Goal: Find specific page/section: Find specific page/section

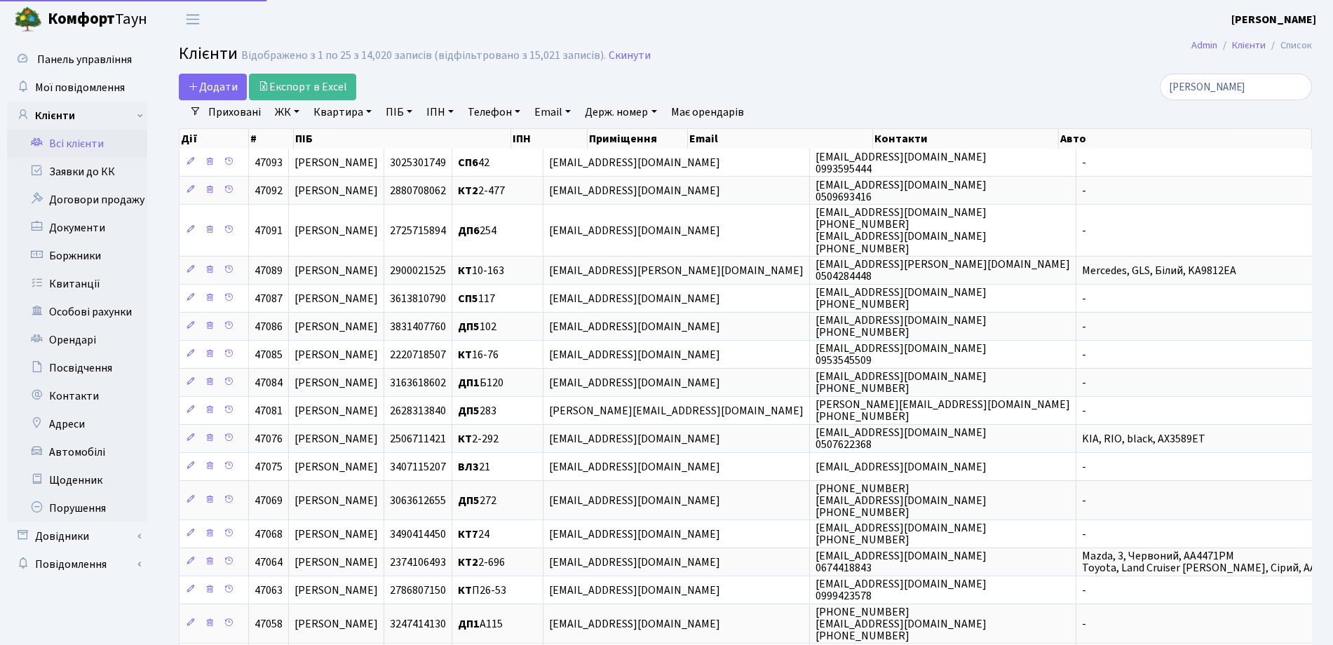
select select "25"
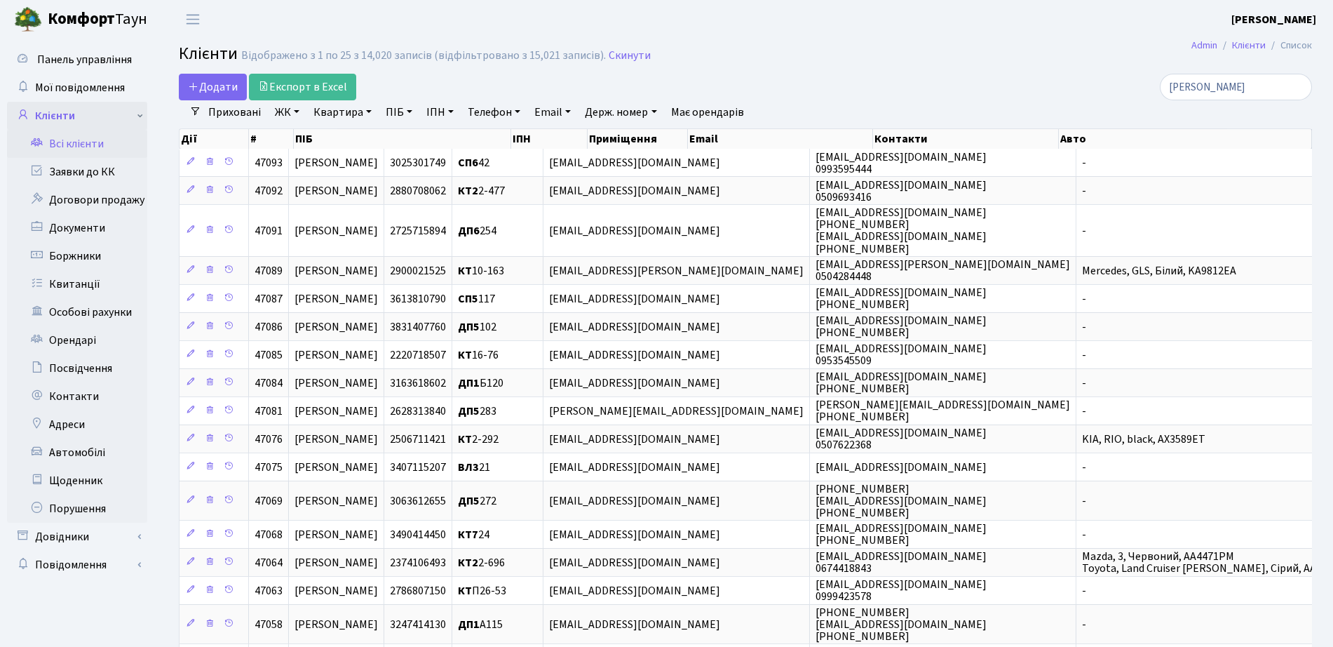
click at [74, 118] on link "Клієнти" at bounding box center [77, 116] width 140 height 28
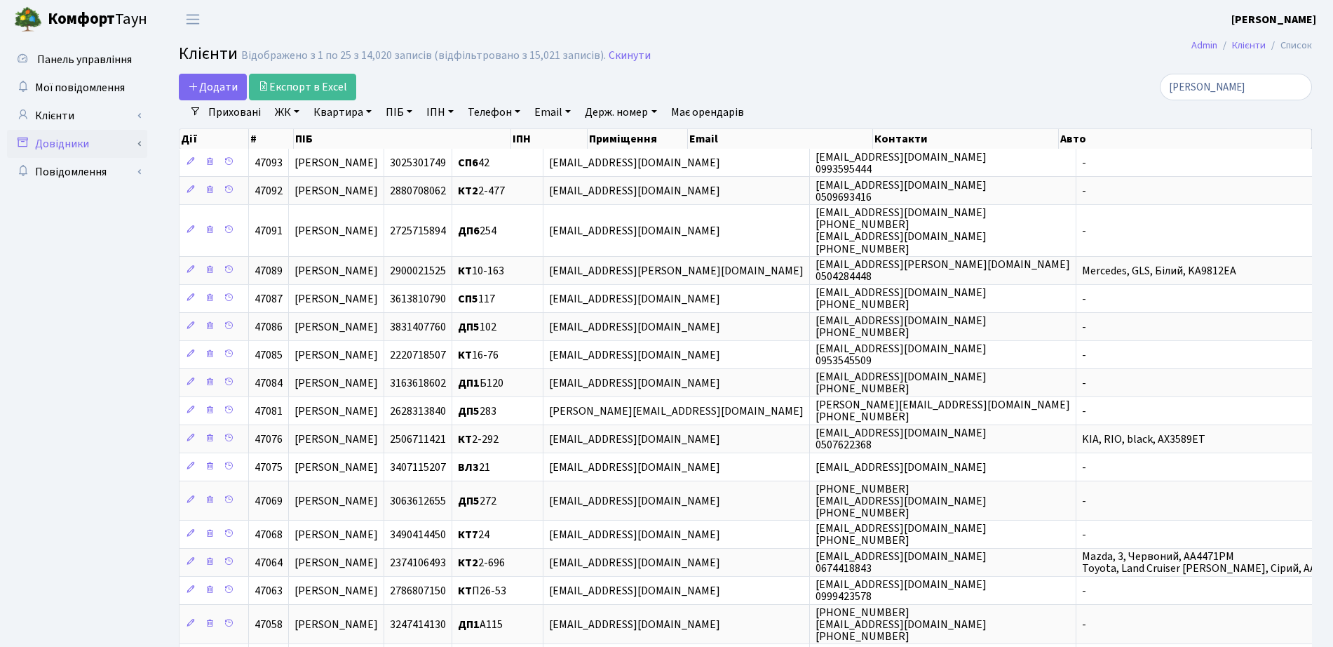
click at [126, 150] on link "Довідники" at bounding box center [77, 144] width 140 height 28
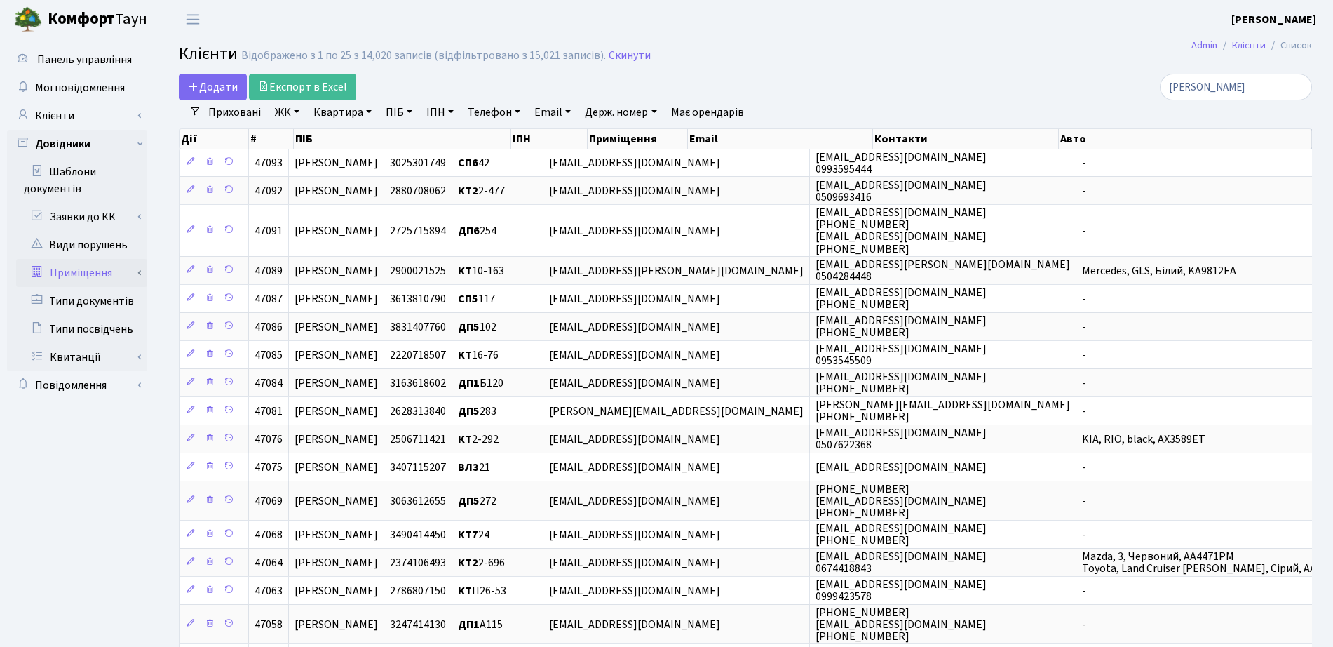
click at [112, 271] on link "Приміщення" at bounding box center [81, 273] width 131 height 28
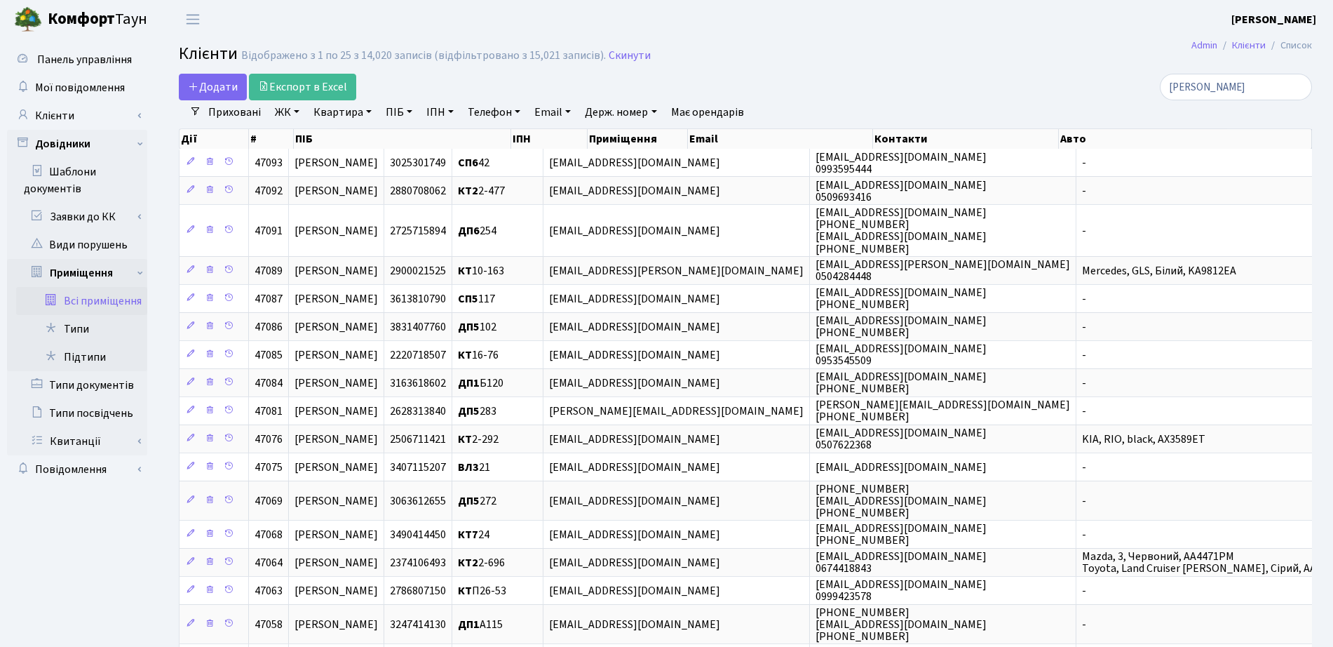
click at [105, 310] on link "Всі приміщення" at bounding box center [81, 301] width 131 height 28
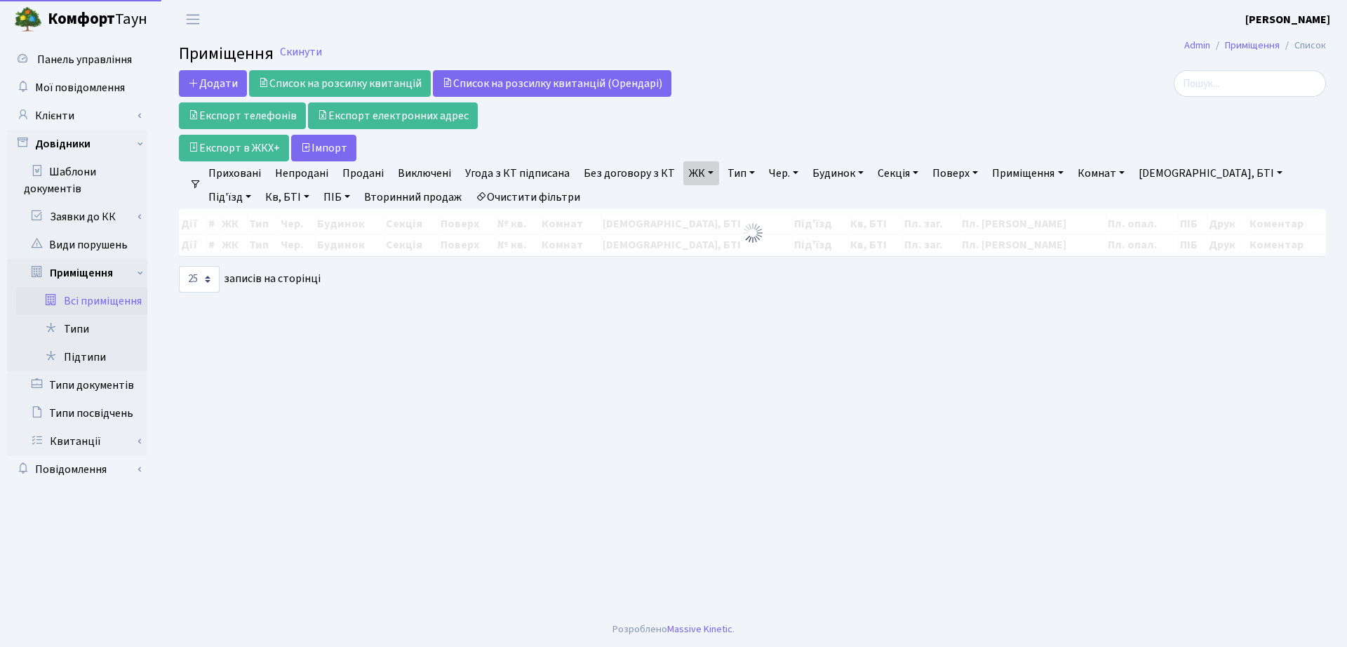
select select "25"
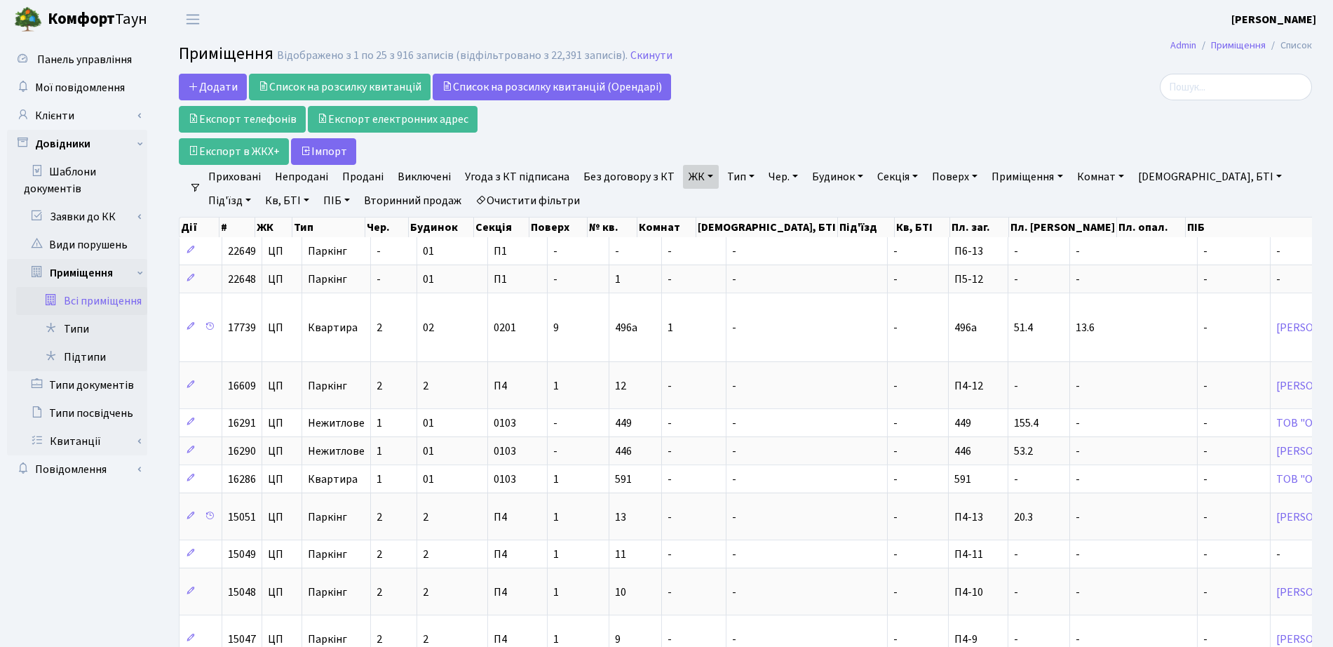
click at [707, 174] on link "ЖК" at bounding box center [701, 177] width 36 height 24
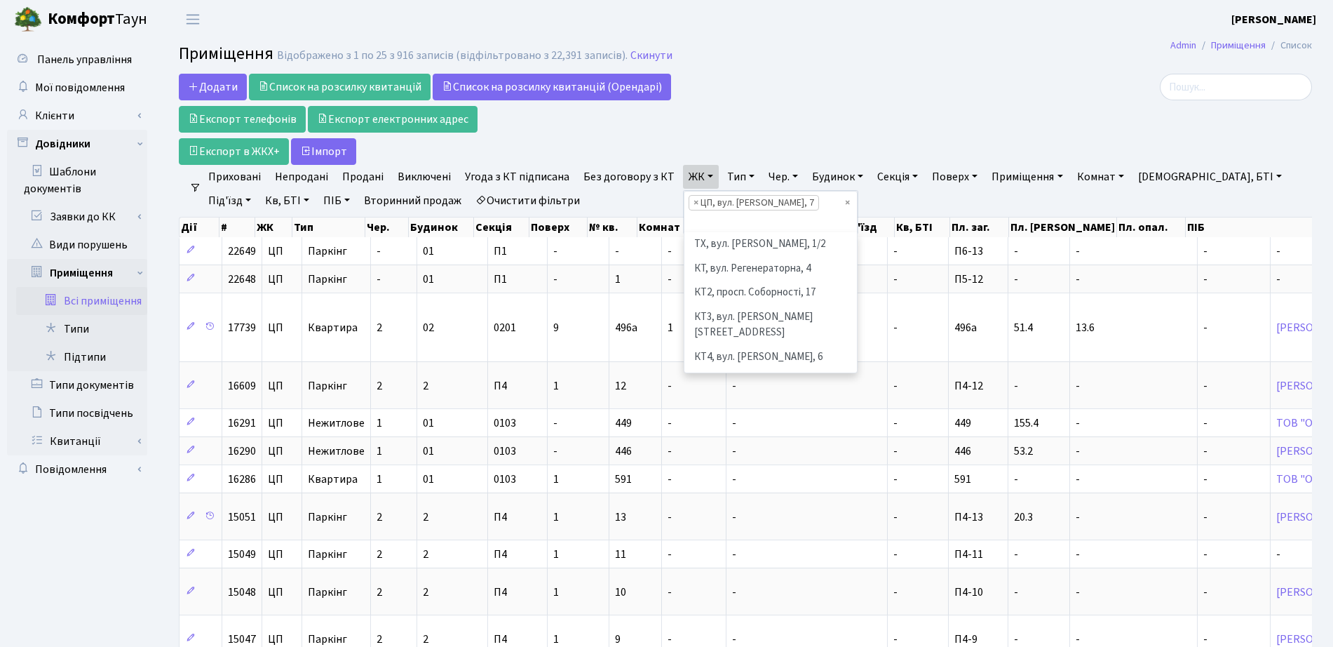
scroll to position [529, 0]
click at [694, 203] on span "×" at bounding box center [696, 203] width 5 height 14
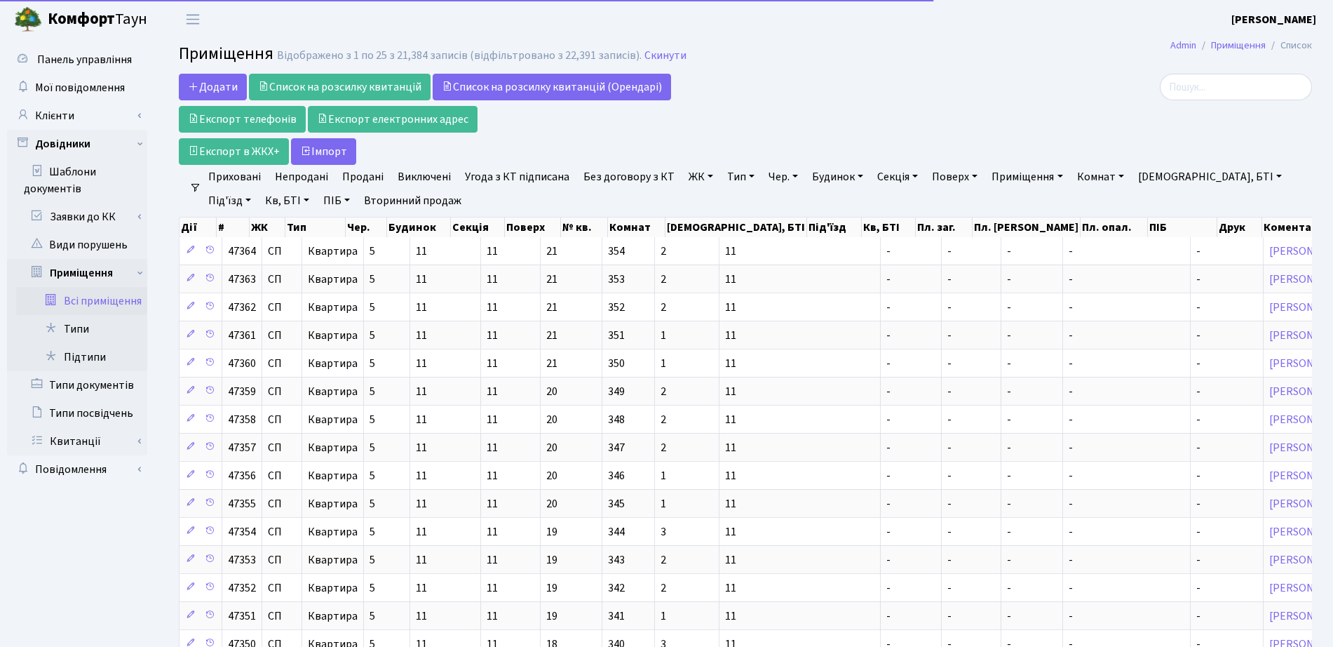
click at [702, 173] on link "ЖК" at bounding box center [701, 177] width 36 height 24
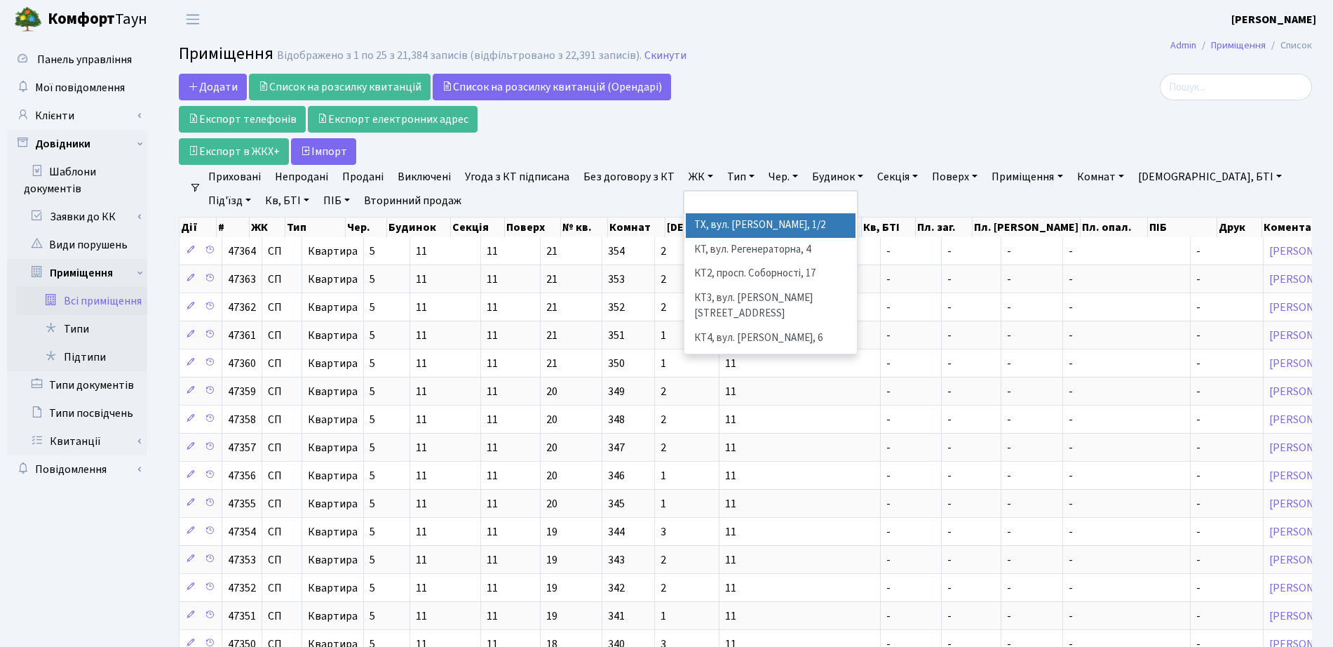
click at [711, 234] on li "ТХ, вул. [PERSON_NAME], 1/2" at bounding box center [771, 225] width 170 height 25
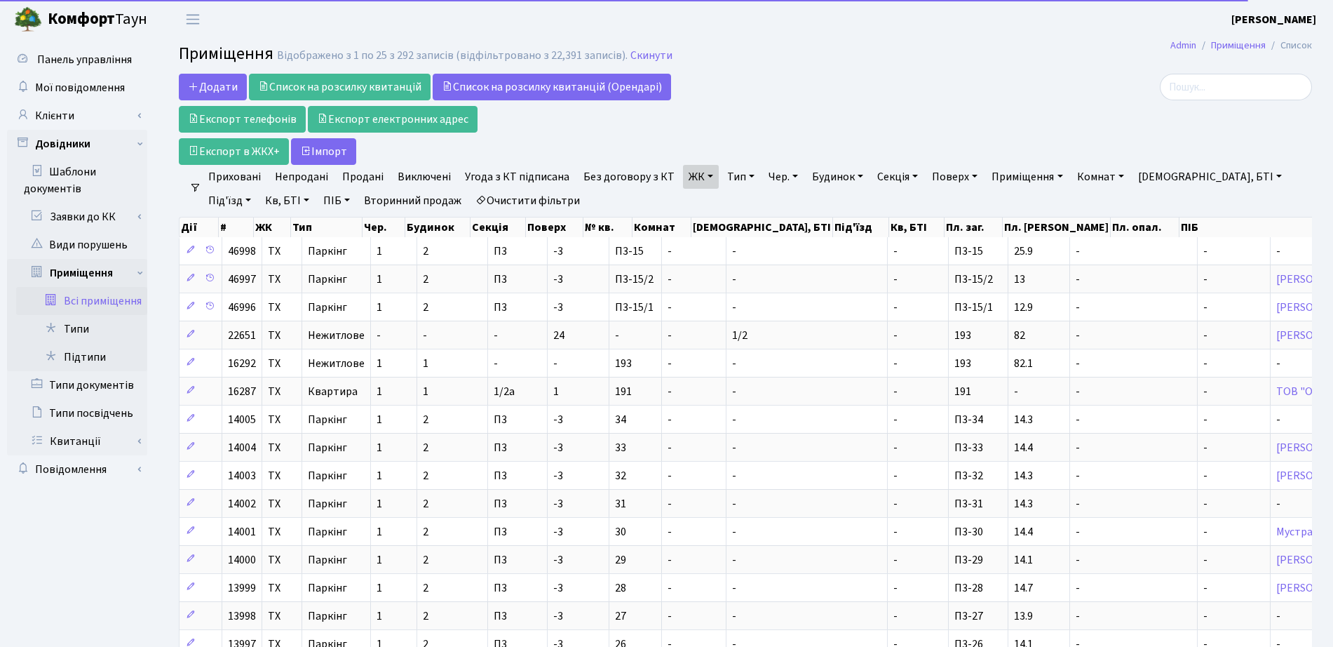
click at [743, 175] on link "Тип" at bounding box center [741, 177] width 39 height 24
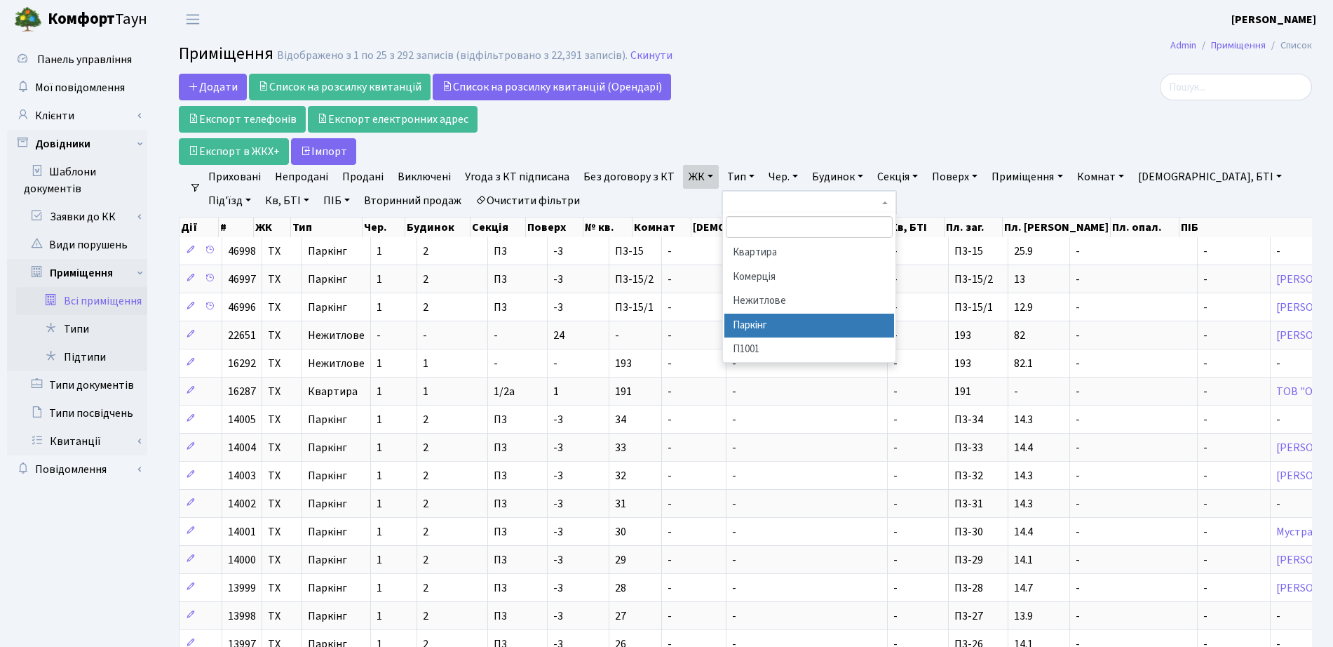
click at [743, 322] on li "Паркінг" at bounding box center [810, 326] width 170 height 25
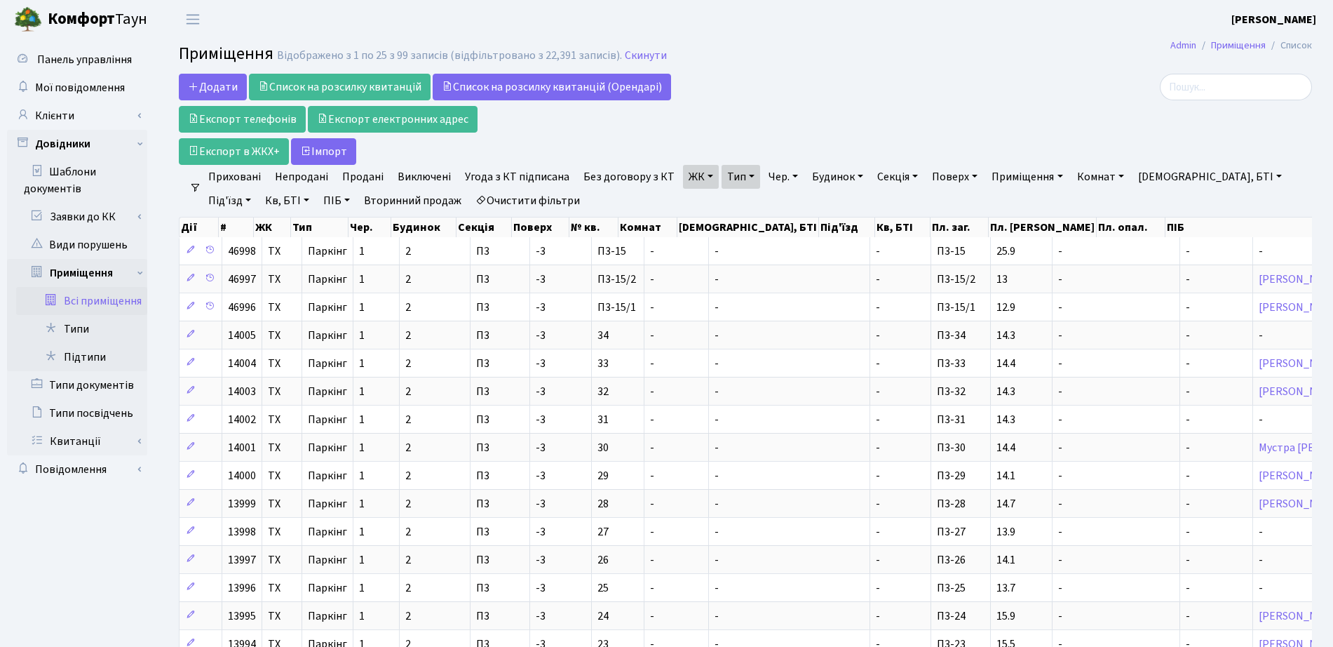
click at [354, 175] on link "Продані" at bounding box center [363, 177] width 53 height 24
click at [686, 177] on link "ЖК" at bounding box center [701, 177] width 36 height 24
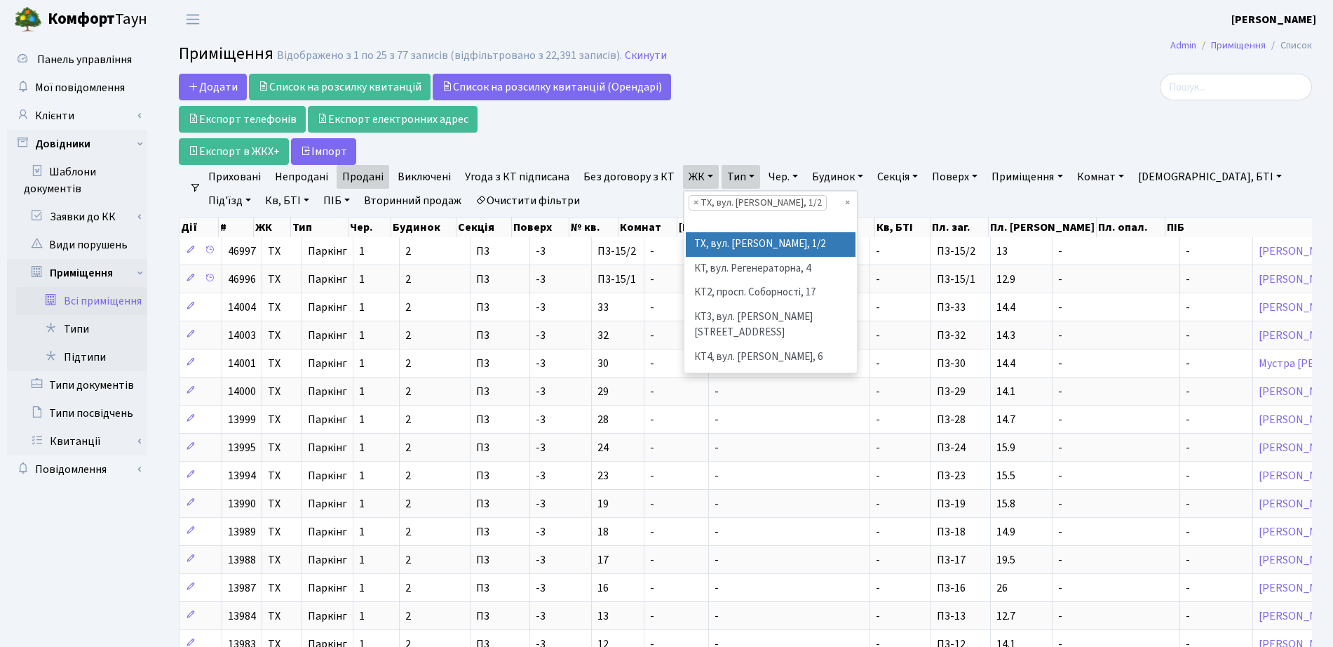
click at [694, 201] on span "×" at bounding box center [696, 203] width 5 height 14
select select
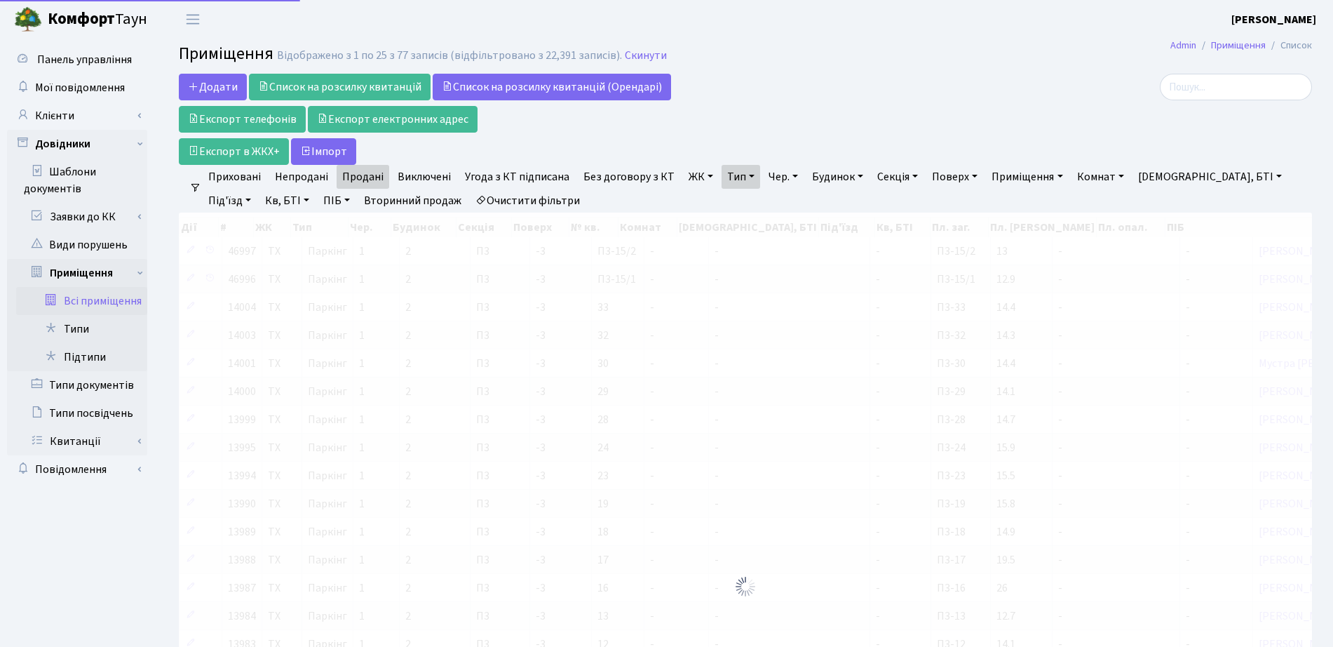
click at [700, 173] on link "ЖК" at bounding box center [701, 177] width 36 height 24
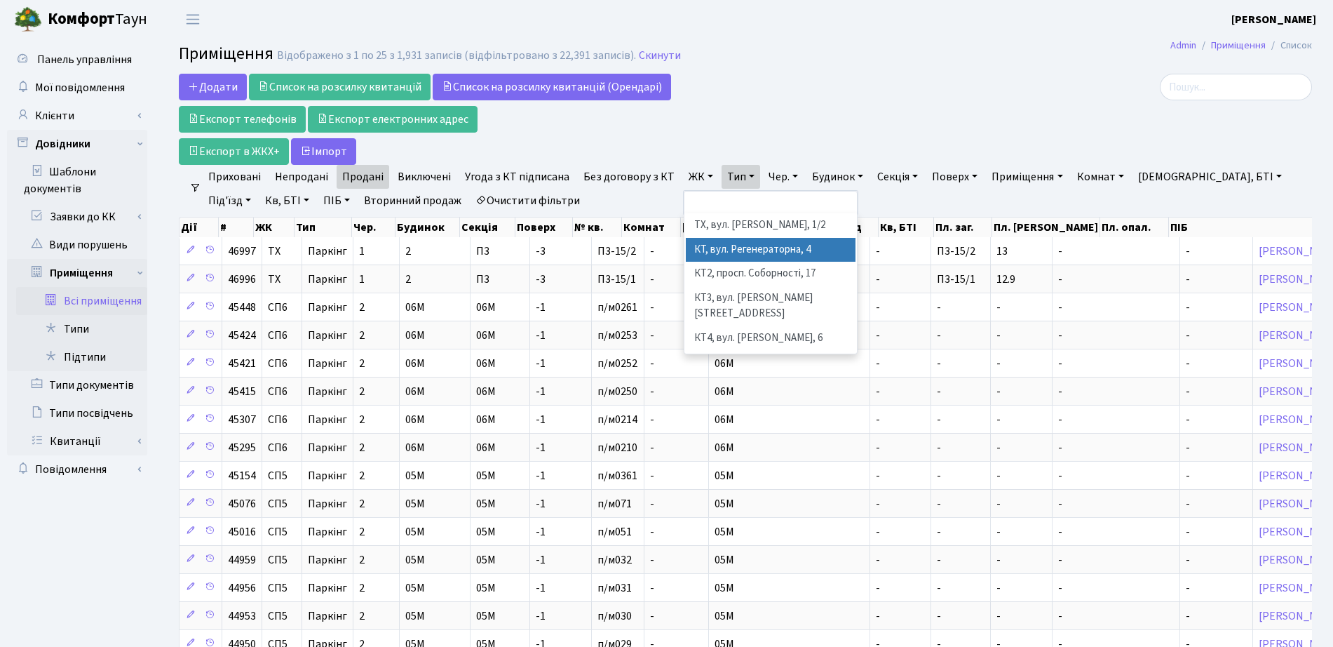
click at [786, 243] on li "КТ, вул. Регенераторна, 4" at bounding box center [771, 250] width 170 height 25
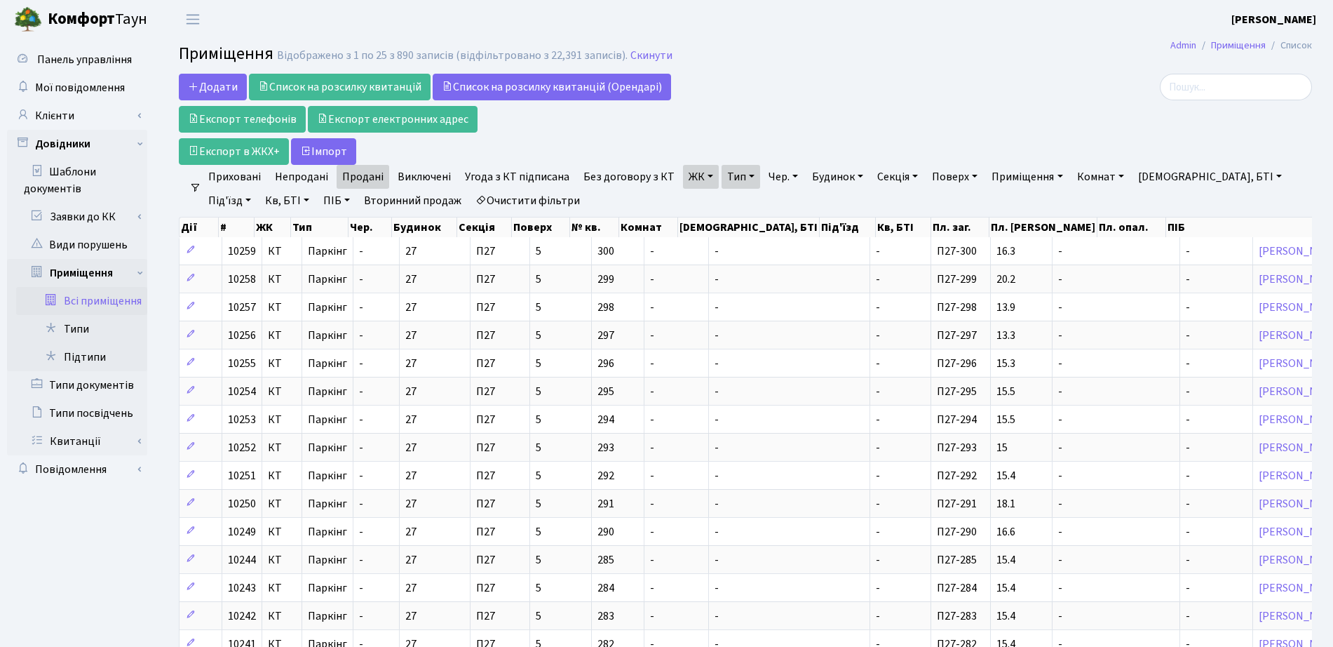
click at [905, 174] on link "Секція" at bounding box center [898, 177] width 52 height 24
click at [922, 203] on input "text" at bounding box center [913, 204] width 82 height 27
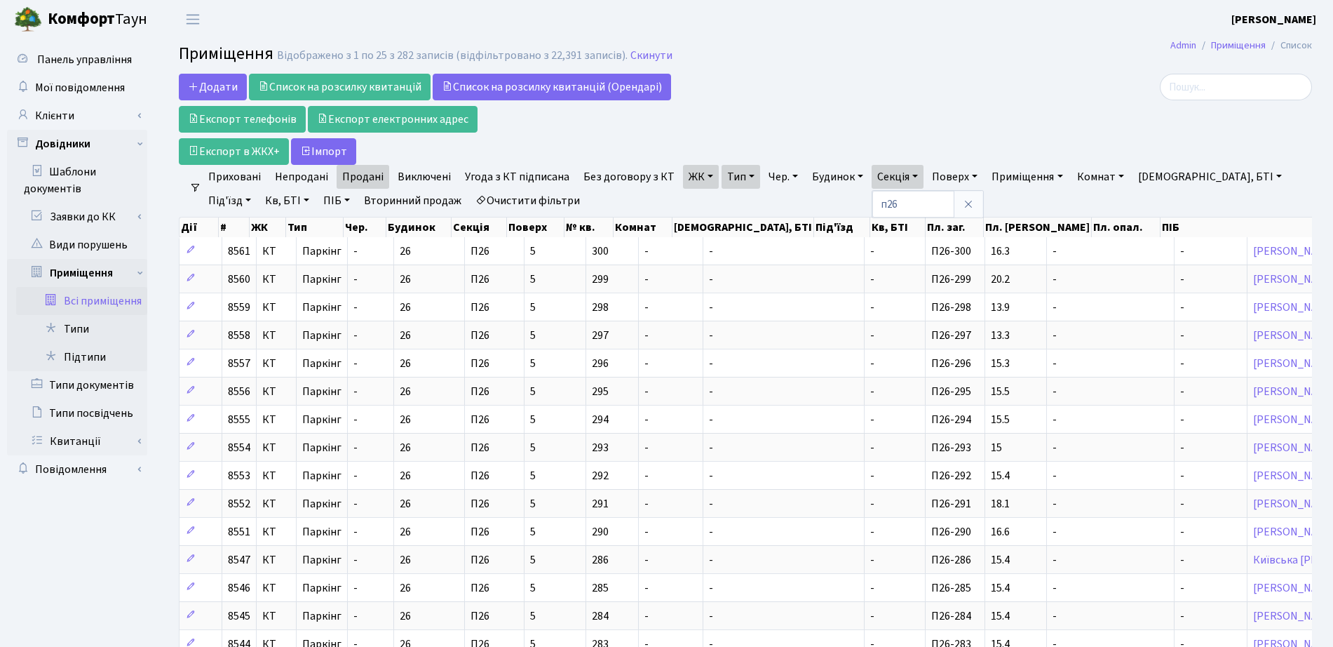
click at [301, 176] on link "Непродані" at bounding box center [301, 177] width 65 height 24
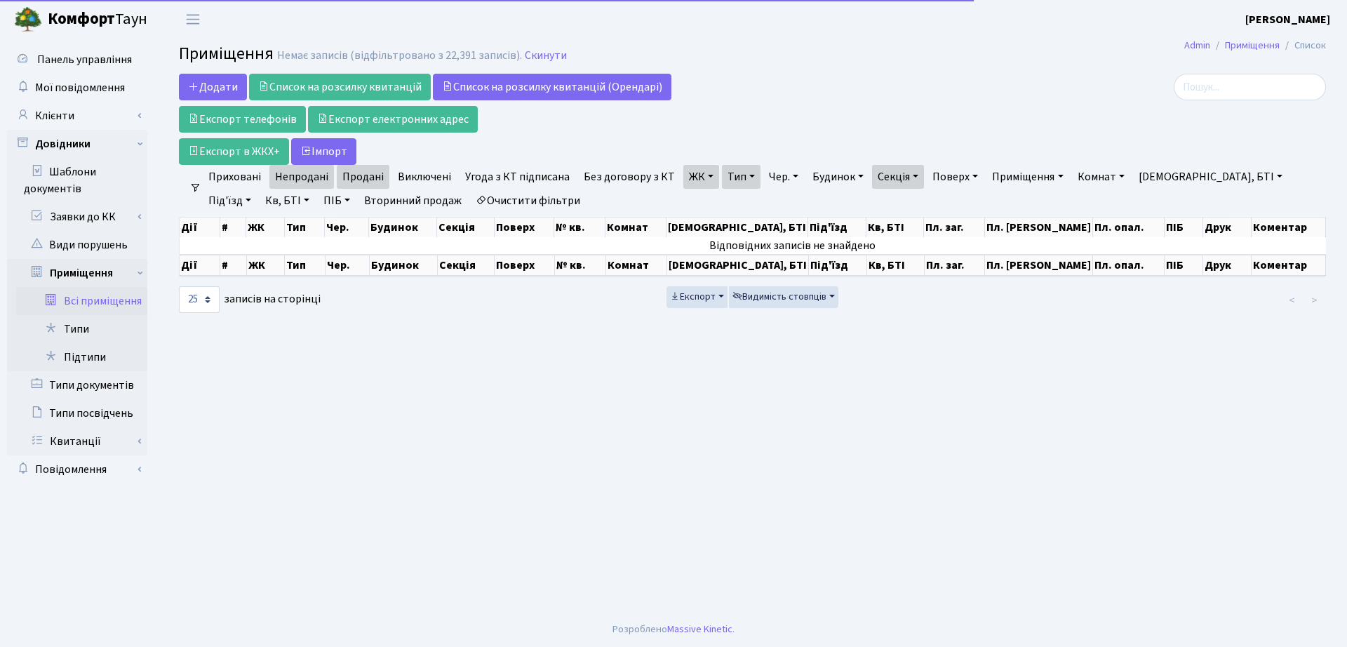
click at [379, 176] on link "Продані" at bounding box center [363, 177] width 53 height 24
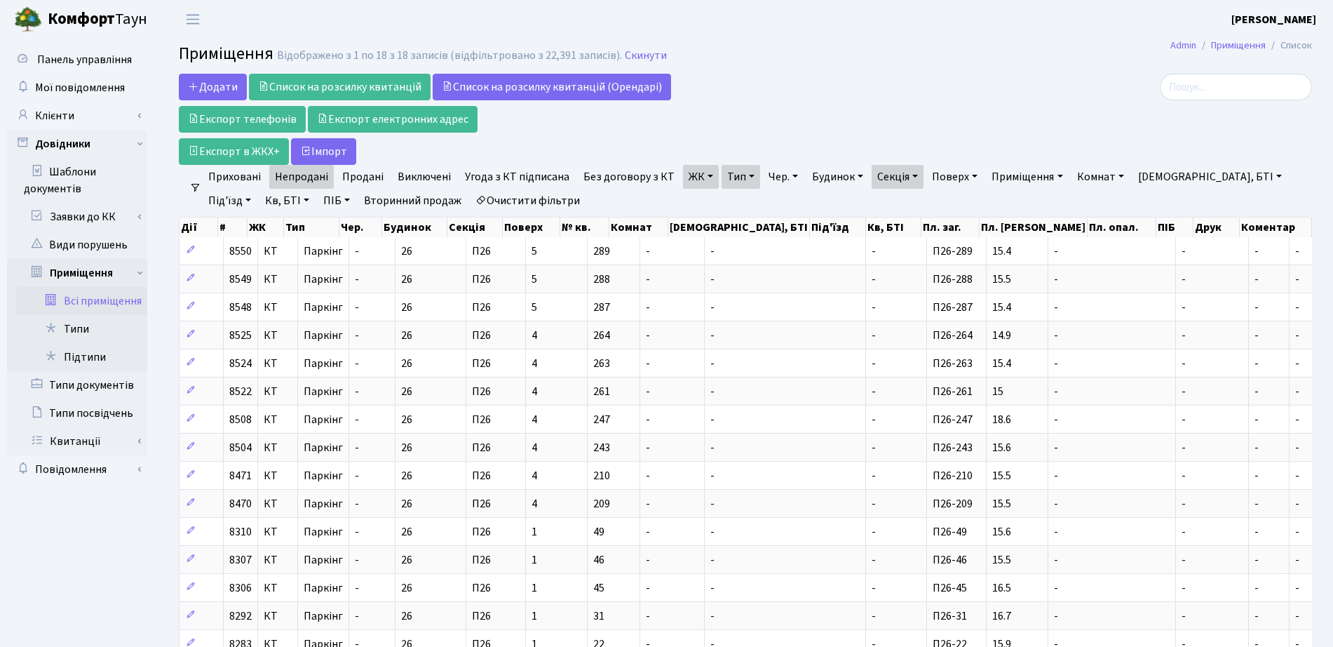
click at [901, 177] on link "Секція" at bounding box center [898, 177] width 52 height 24
click at [892, 204] on input "п26" at bounding box center [913, 204] width 82 height 27
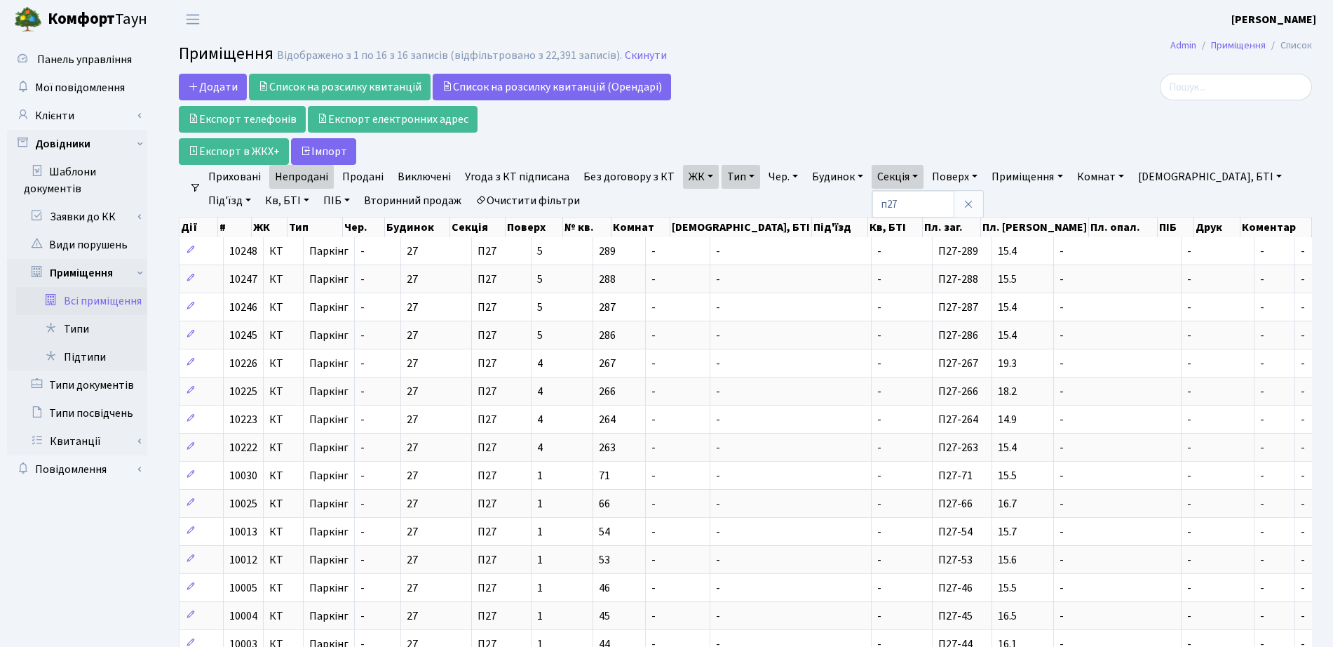
click at [372, 175] on link "Продані" at bounding box center [363, 177] width 53 height 24
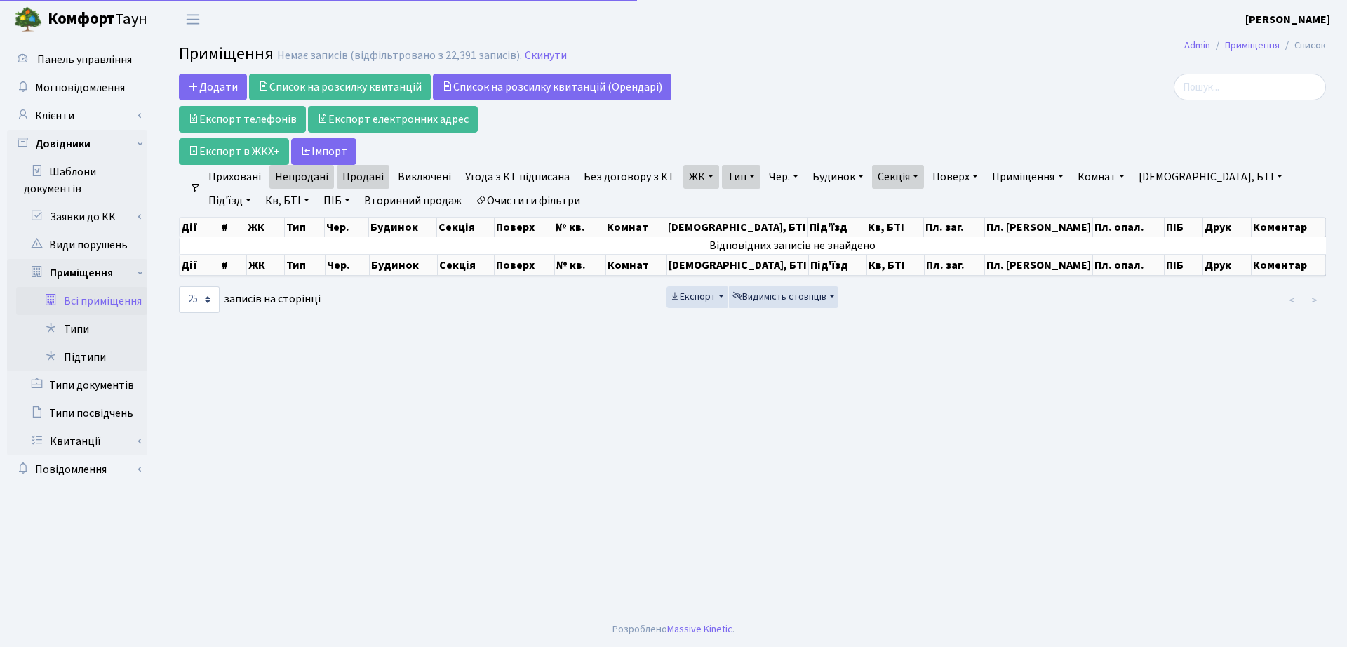
click at [311, 180] on link "Непродані" at bounding box center [301, 177] width 65 height 24
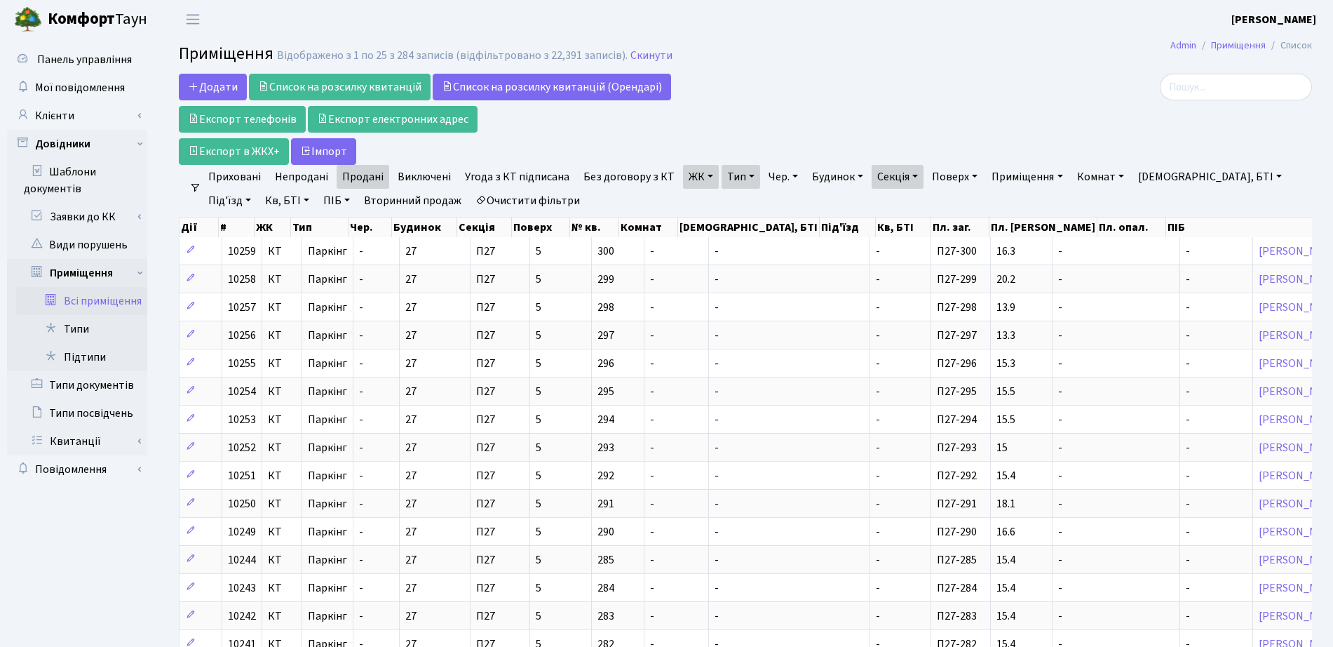
click at [905, 171] on link "Секція" at bounding box center [898, 177] width 52 height 24
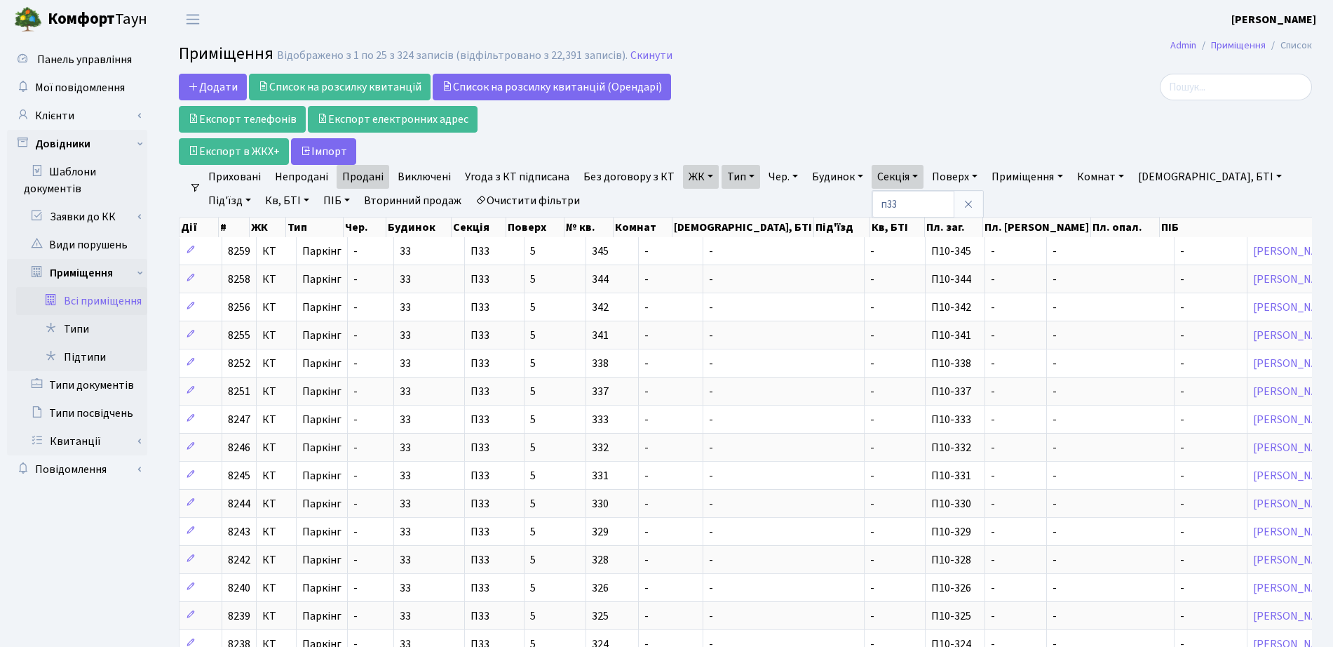
click at [689, 182] on link "ЖК" at bounding box center [701, 177] width 36 height 24
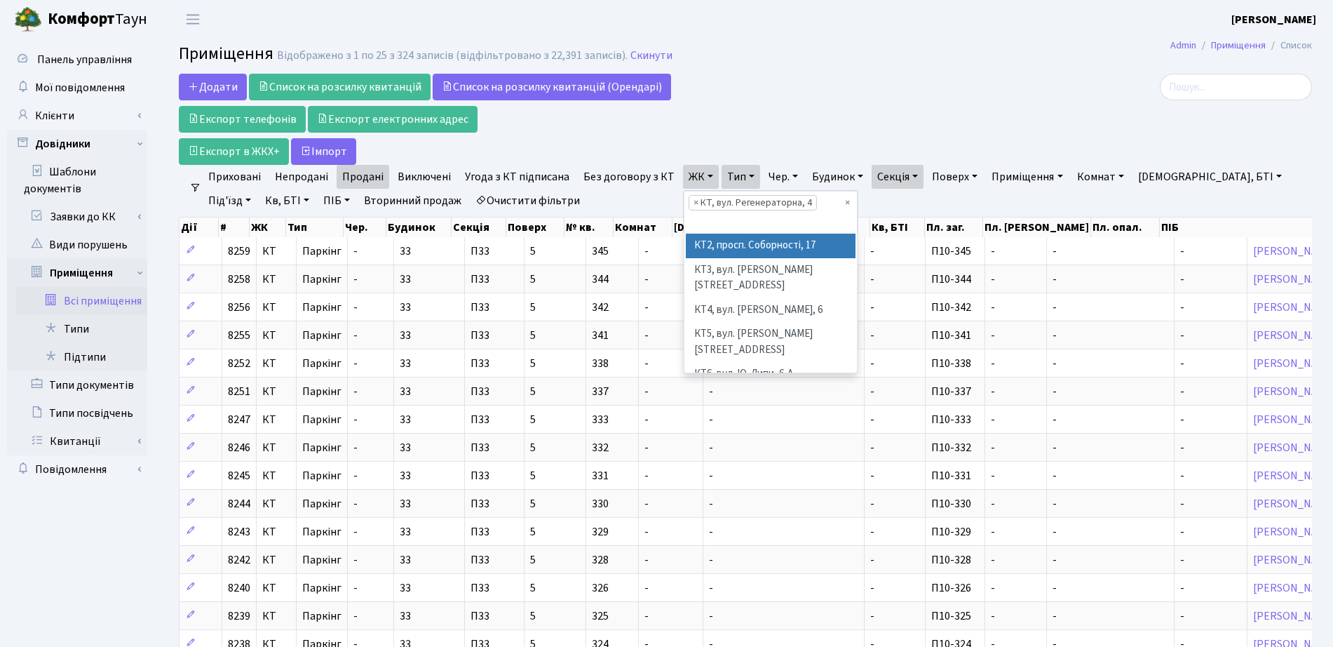
scroll to position [88, 0]
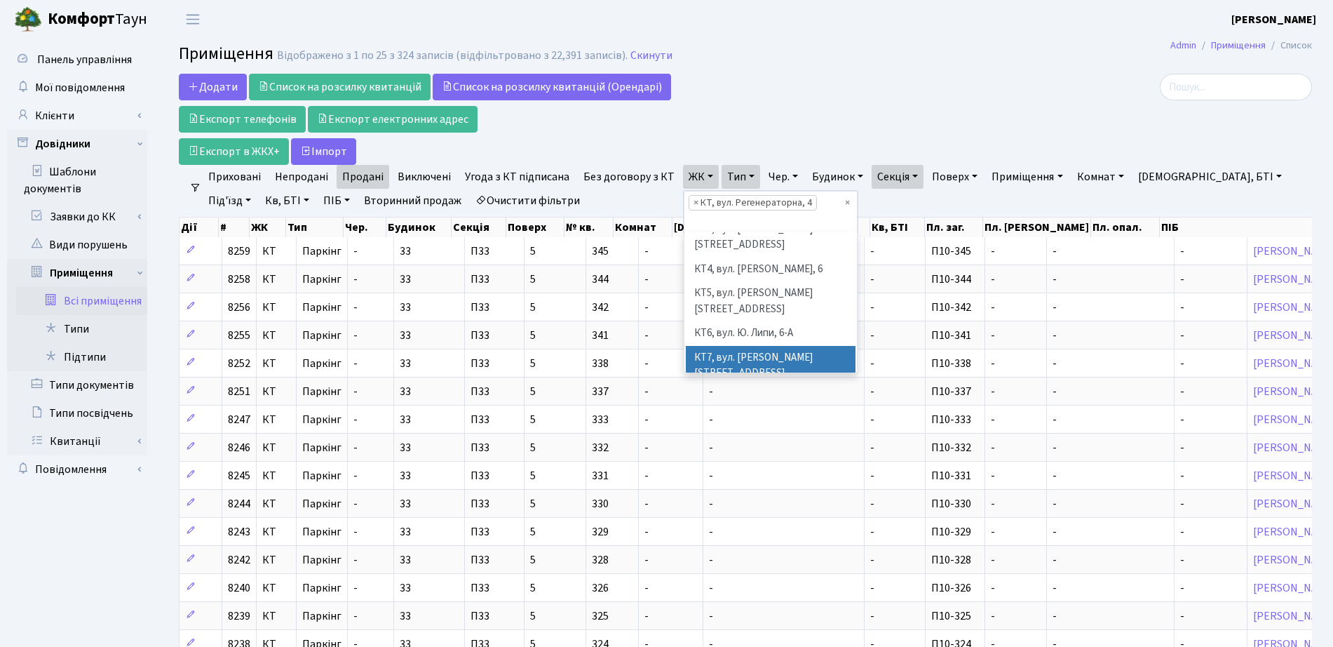
click at [743, 346] on li "КТ7, вул. [PERSON_NAME][STREET_ADDRESS]" at bounding box center [771, 366] width 170 height 40
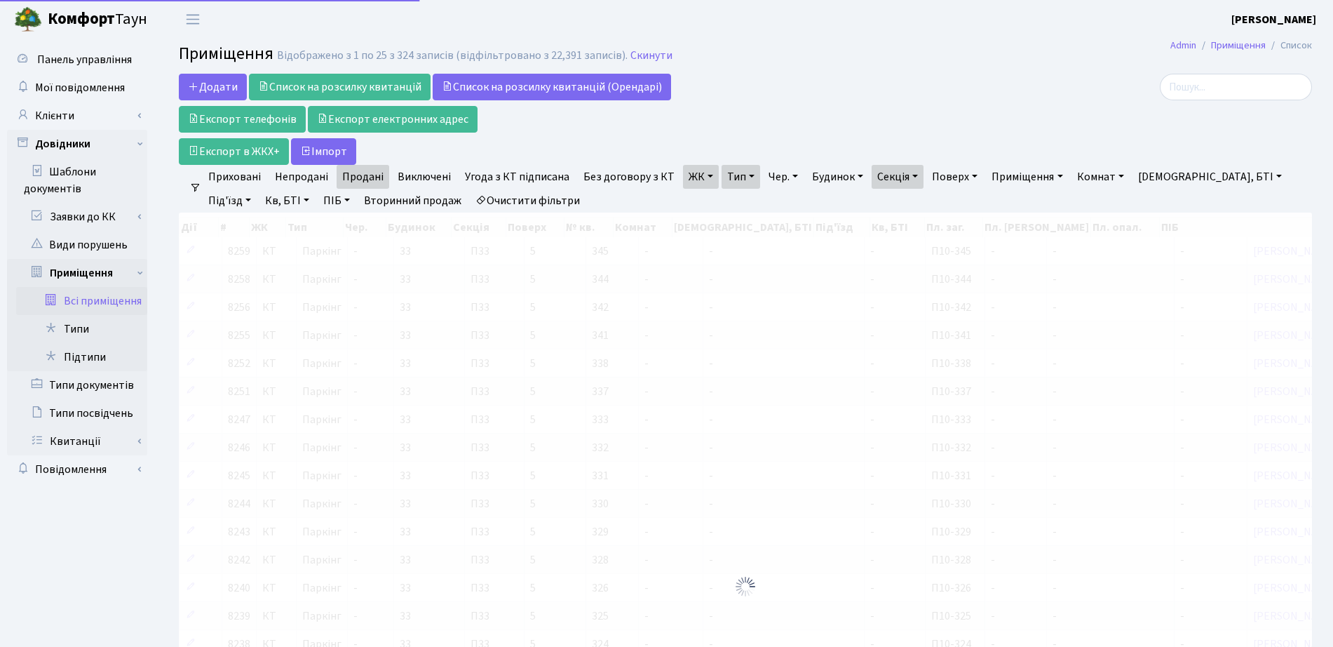
click at [711, 177] on ul "Приховані Непродані Продані Виключені Угода з КТ підписана Без договору з КТ ЖК…" at bounding box center [751, 189] width 1100 height 48
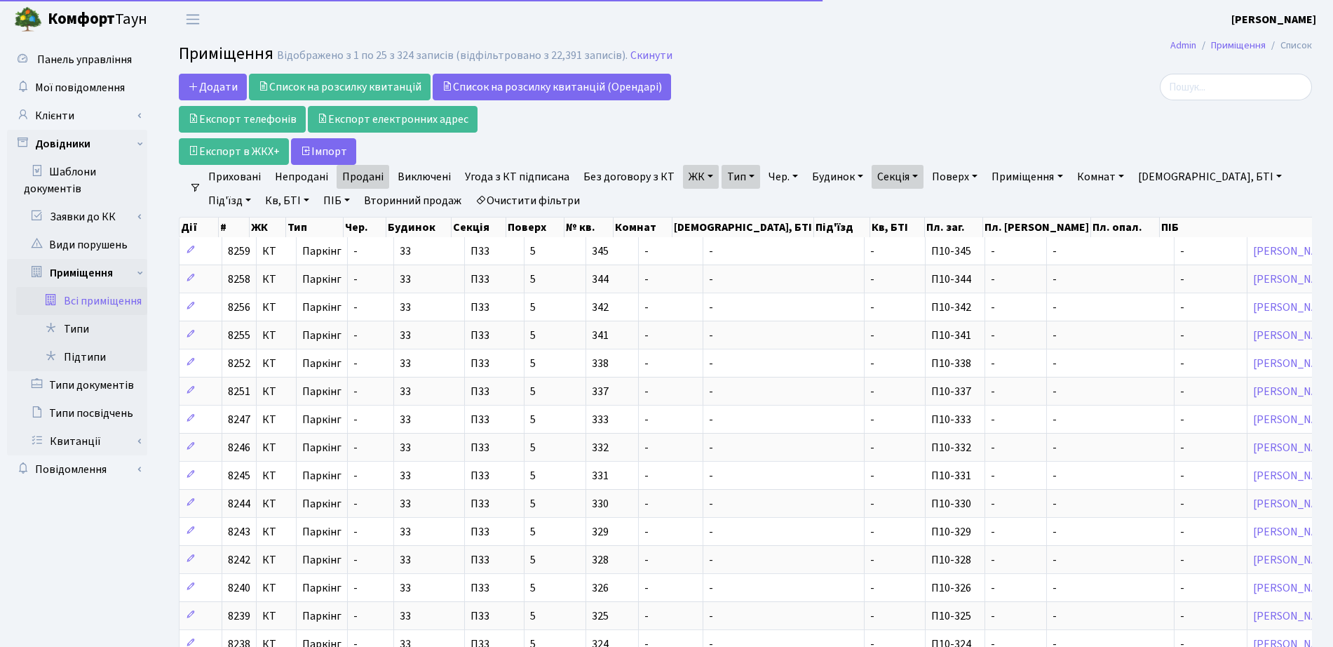
click at [697, 185] on link "ЖК" at bounding box center [701, 177] width 36 height 24
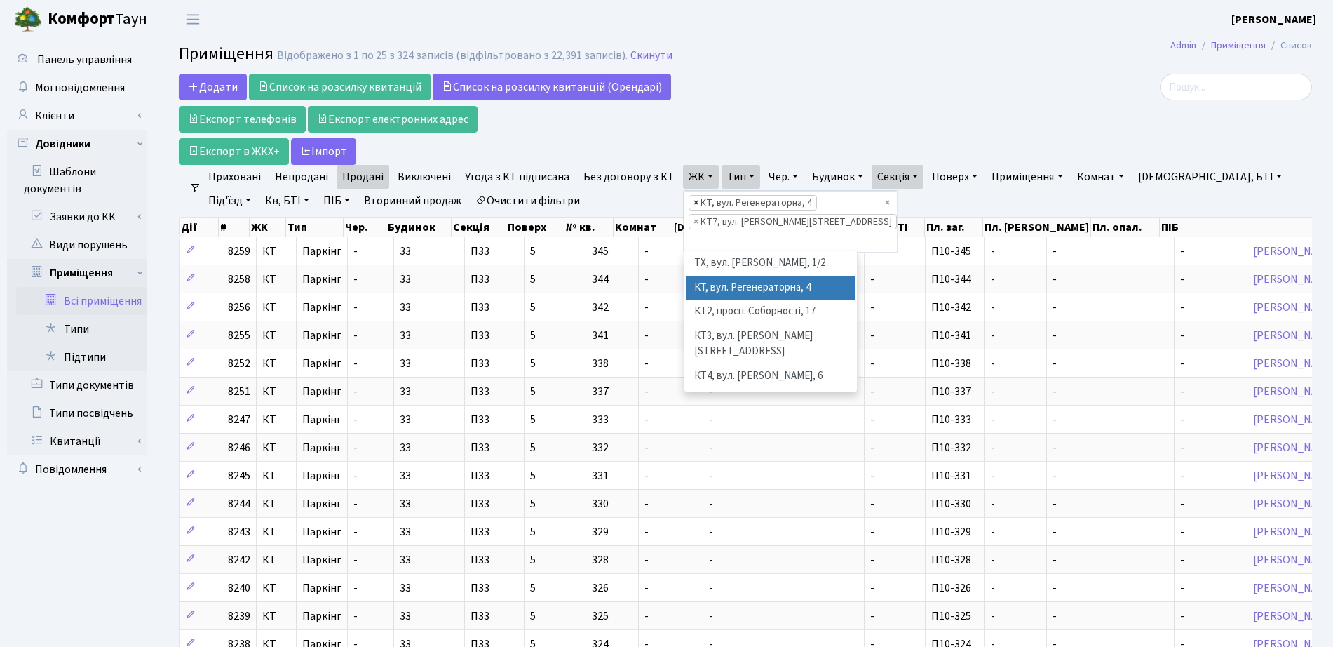
click at [694, 201] on span "×" at bounding box center [696, 203] width 5 height 14
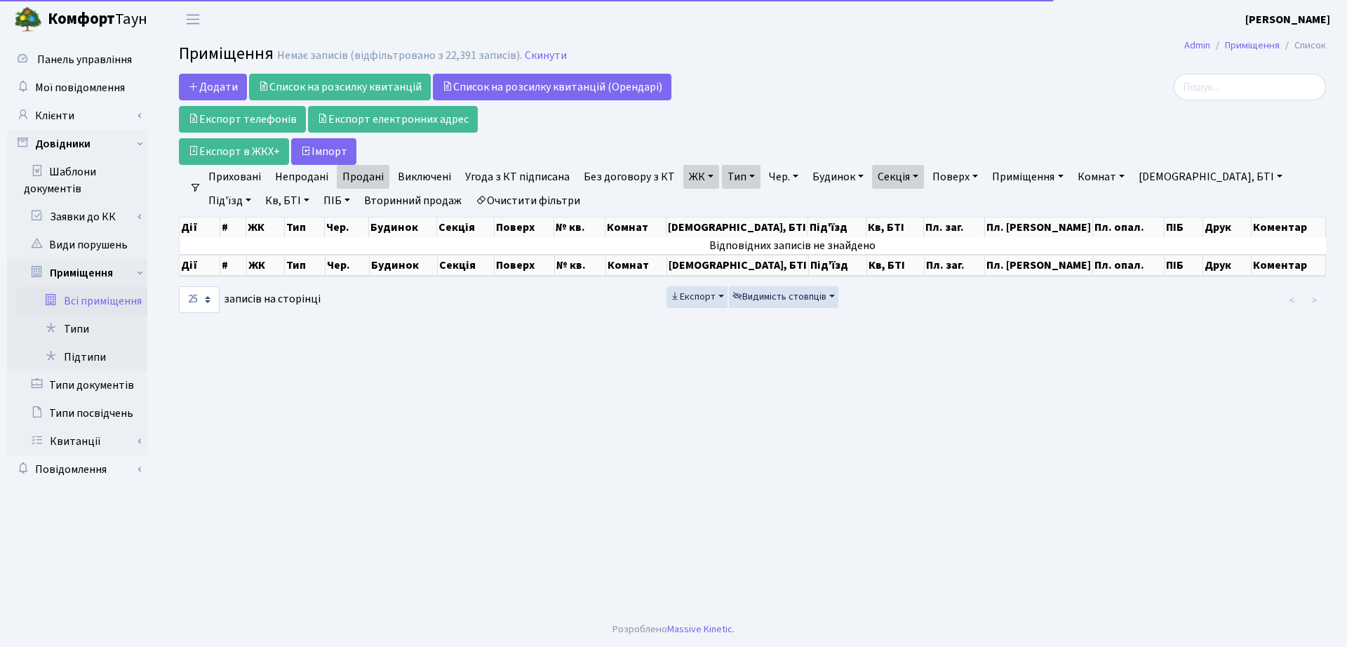
click at [907, 177] on link "Секція" at bounding box center [898, 177] width 52 height 24
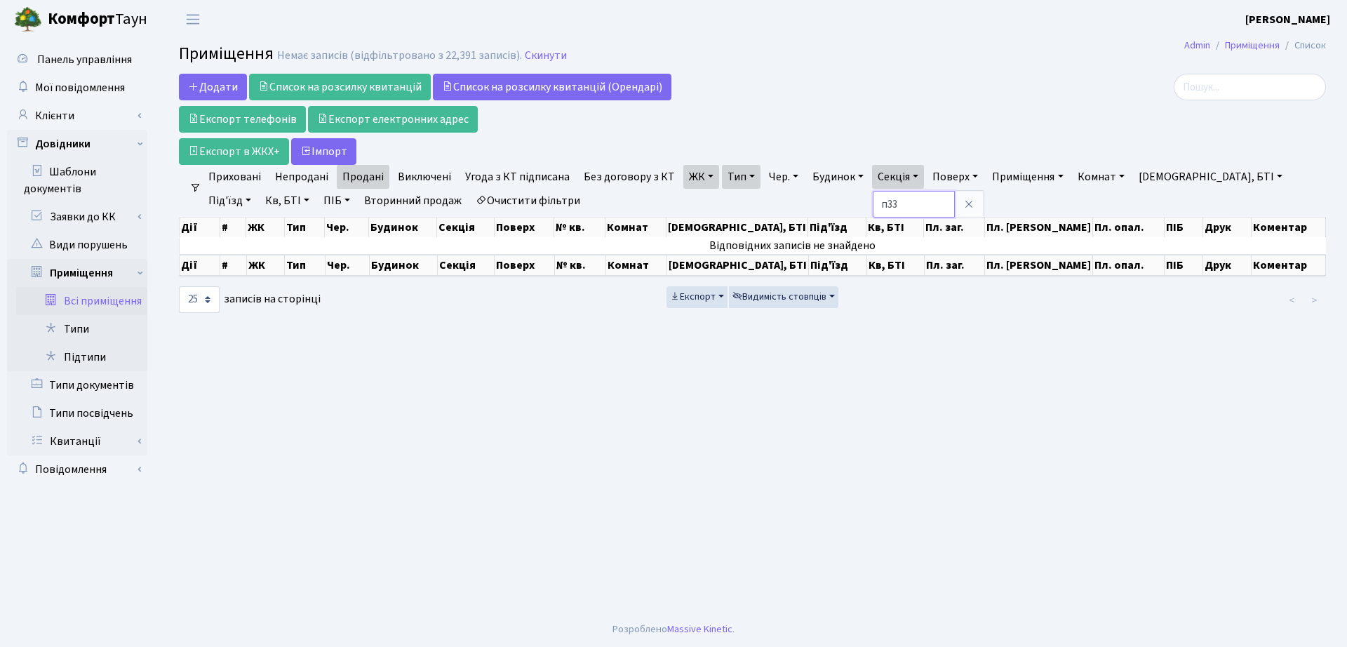
click at [905, 203] on input "п33" at bounding box center [913, 204] width 82 height 27
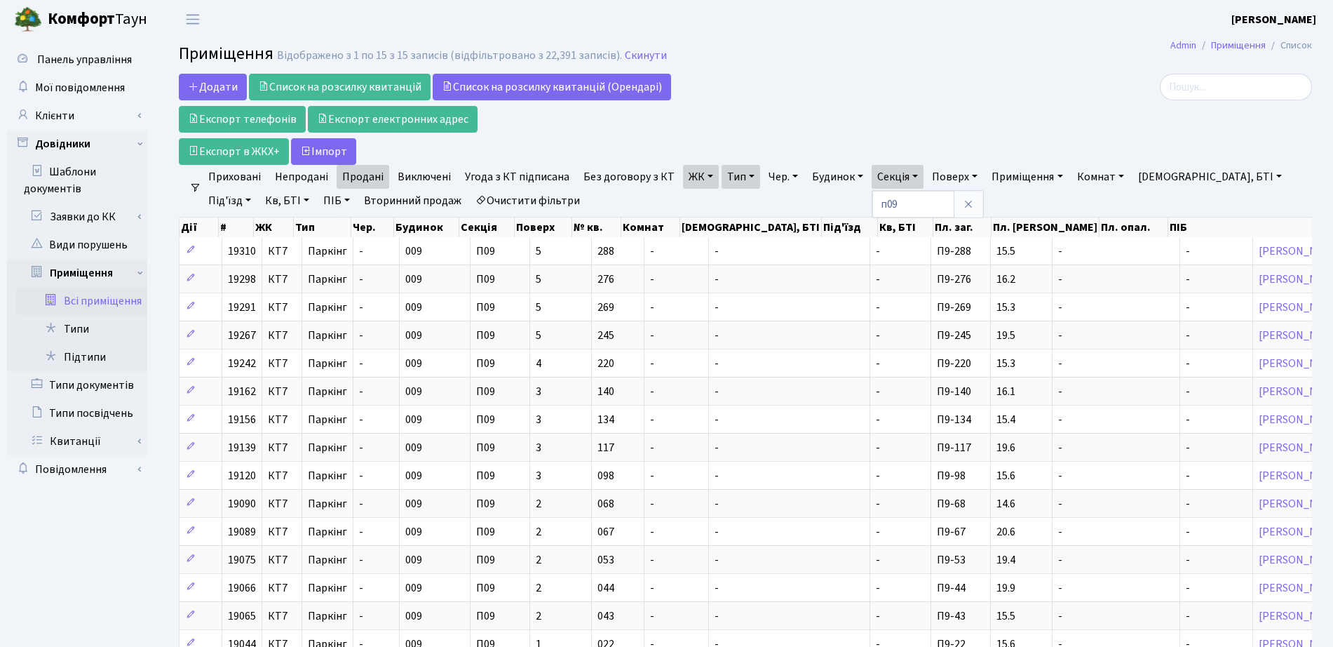
click at [325, 180] on link "Непродані" at bounding box center [301, 177] width 65 height 24
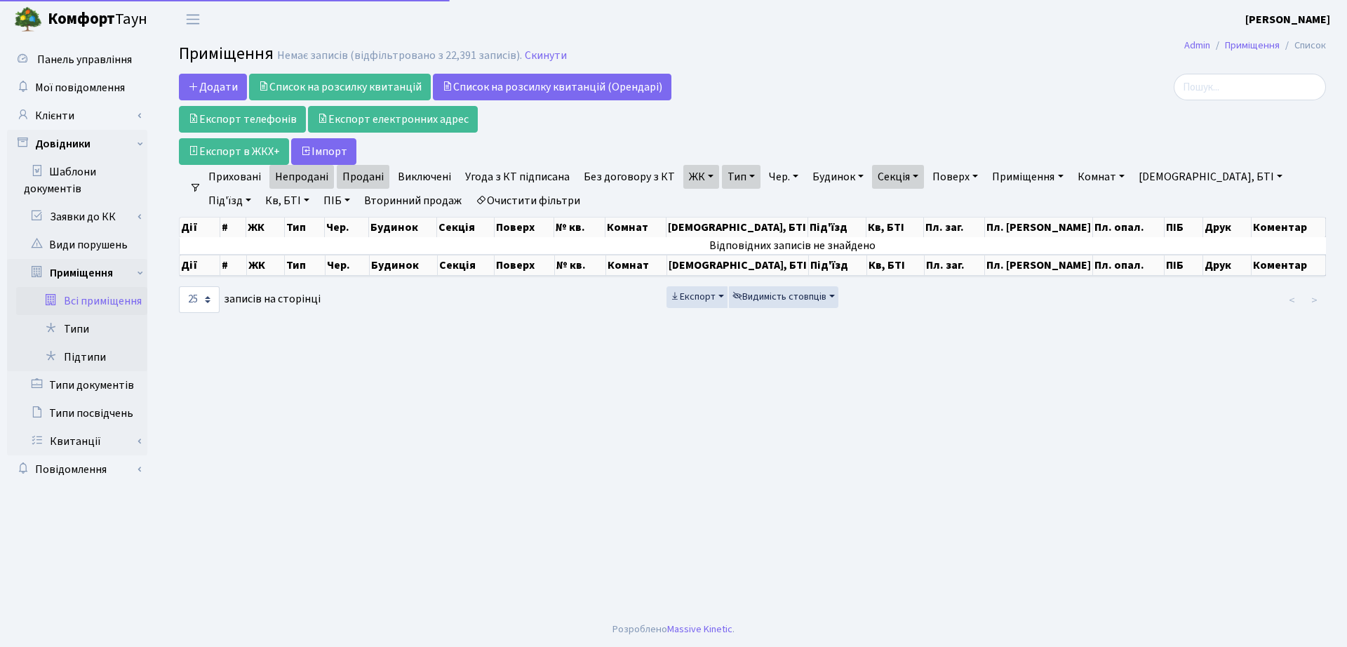
click at [346, 179] on link "Продані" at bounding box center [363, 177] width 53 height 24
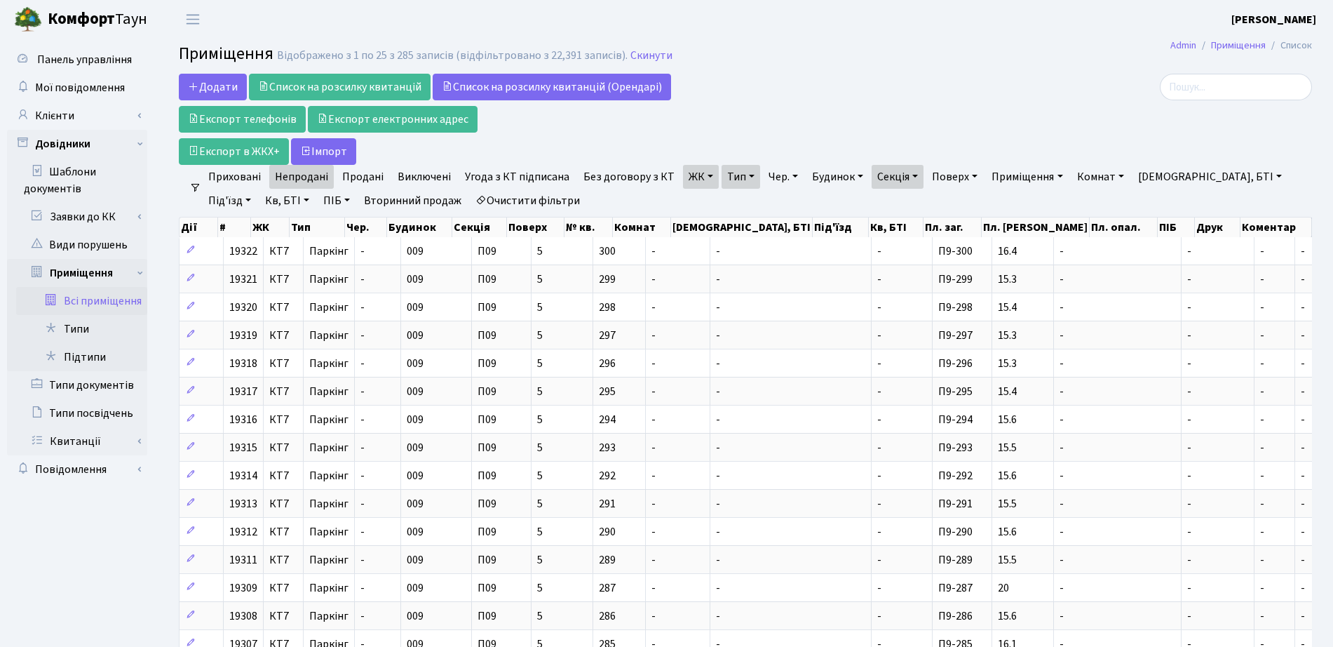
click at [872, 173] on link "Секція" at bounding box center [898, 177] width 52 height 24
click at [895, 205] on input "п09" at bounding box center [913, 204] width 82 height 27
type input "п10"
click at [93, 213] on link "Заявки до КК" at bounding box center [81, 217] width 131 height 28
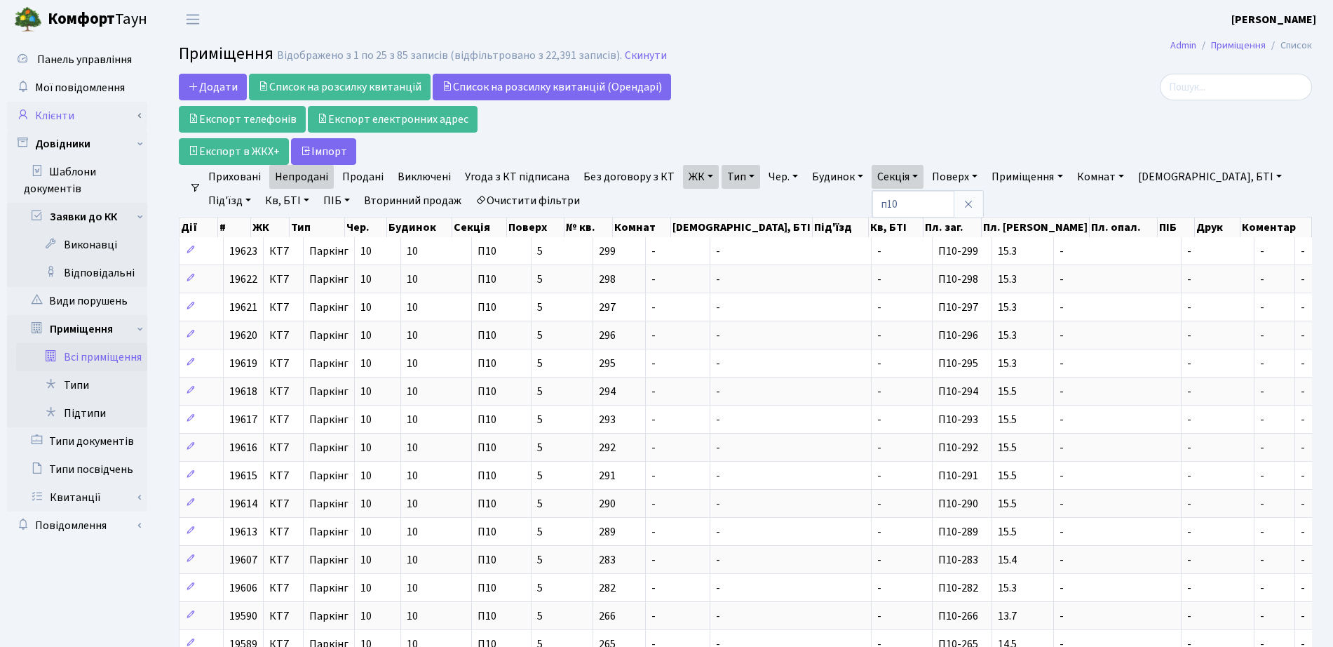
click at [50, 114] on link "Клієнти" at bounding box center [77, 116] width 140 height 28
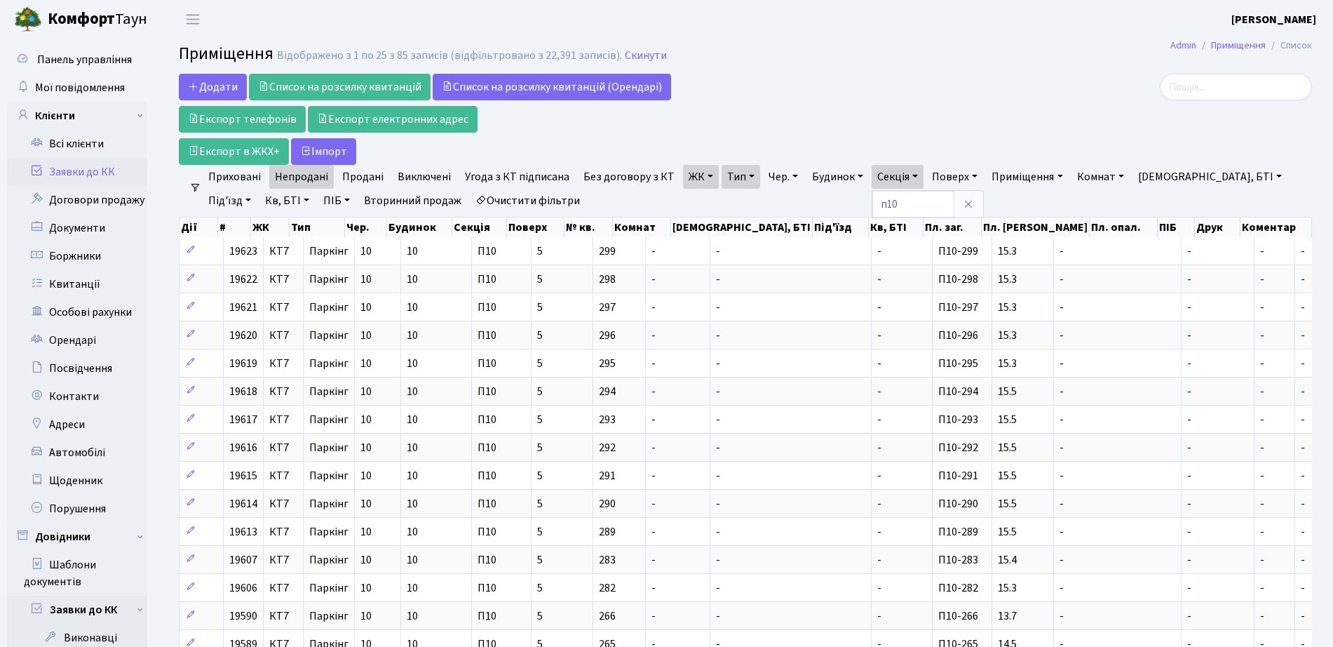
click at [98, 175] on link "Заявки до КК" at bounding box center [77, 172] width 140 height 28
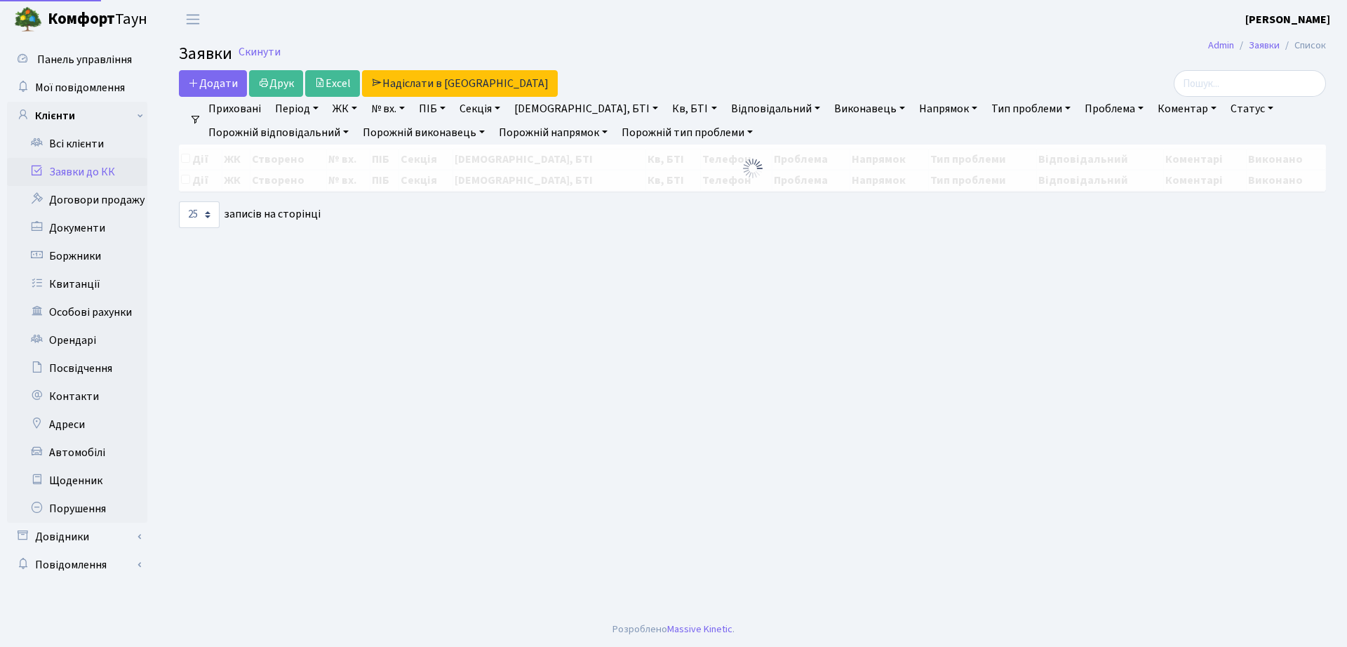
select select "25"
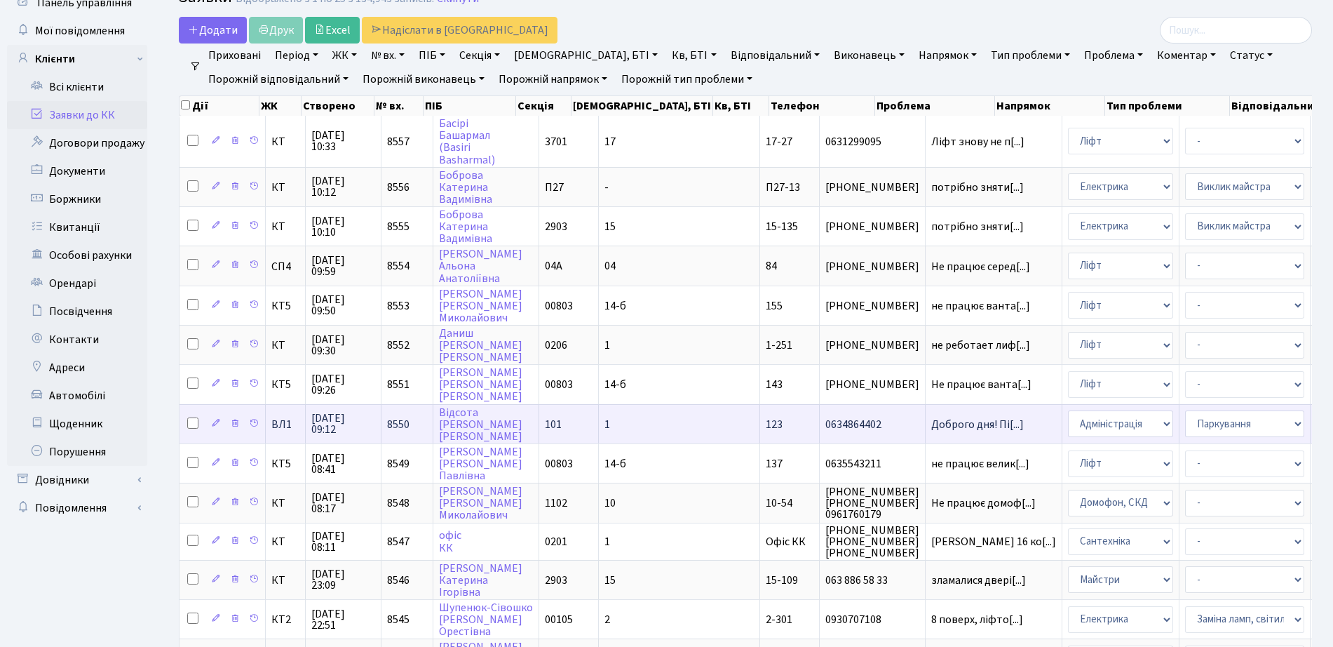
scroll to position [175, 0]
